Goal: Information Seeking & Learning: Find specific fact

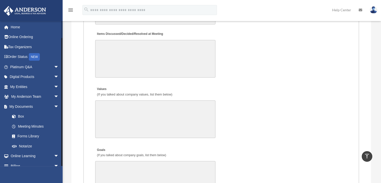
scroll to position [16, 0]
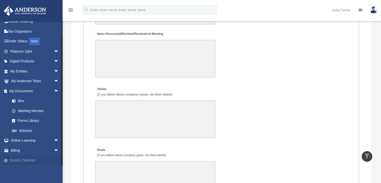
click at [26, 158] on link "Events Calendar" at bounding box center [35, 160] width 63 height 10
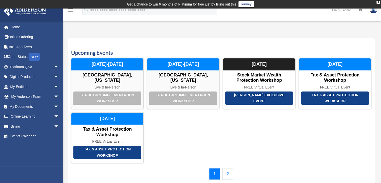
click at [233, 169] on div "1 2" at bounding box center [221, 174] width 300 height 12
click at [231, 172] on link "2" at bounding box center [228, 174] width 11 height 12
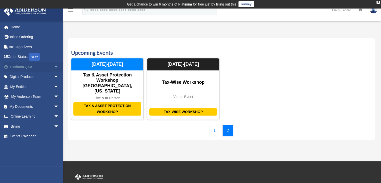
click at [54, 67] on span "arrow_drop_down" at bounding box center [59, 67] width 10 height 10
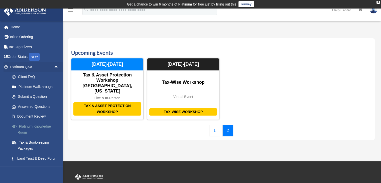
click at [29, 126] on link "Platinum Knowledge Room" at bounding box center [36, 129] width 59 height 16
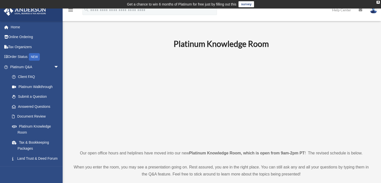
scroll to position [150, 0]
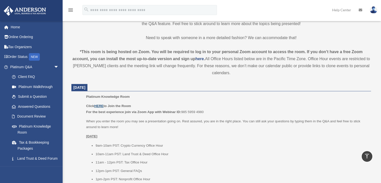
click at [102, 105] on u "HERE" at bounding box center [98, 106] width 9 height 4
click at [54, 66] on span "arrow_drop_down" at bounding box center [59, 67] width 10 height 10
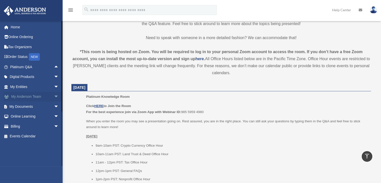
click at [54, 95] on span "arrow_drop_down" at bounding box center [59, 97] width 10 height 10
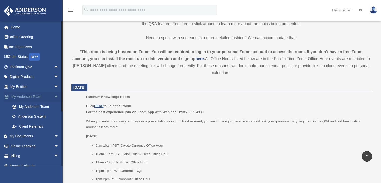
click at [54, 95] on span "arrow_drop_up" at bounding box center [59, 97] width 10 height 10
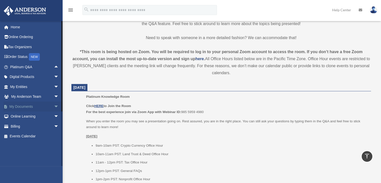
click at [54, 108] on span "arrow_drop_down" at bounding box center [59, 106] width 10 height 10
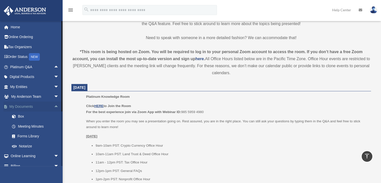
click at [54, 106] on span "arrow_drop_up" at bounding box center [59, 106] width 10 height 10
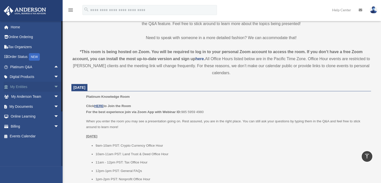
click at [54, 89] on span "arrow_drop_down" at bounding box center [59, 87] width 10 height 10
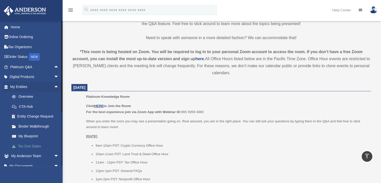
click at [36, 145] on link "Tax Due Dates" at bounding box center [36, 146] width 59 height 10
